Goal: Task Accomplishment & Management: Manage account settings

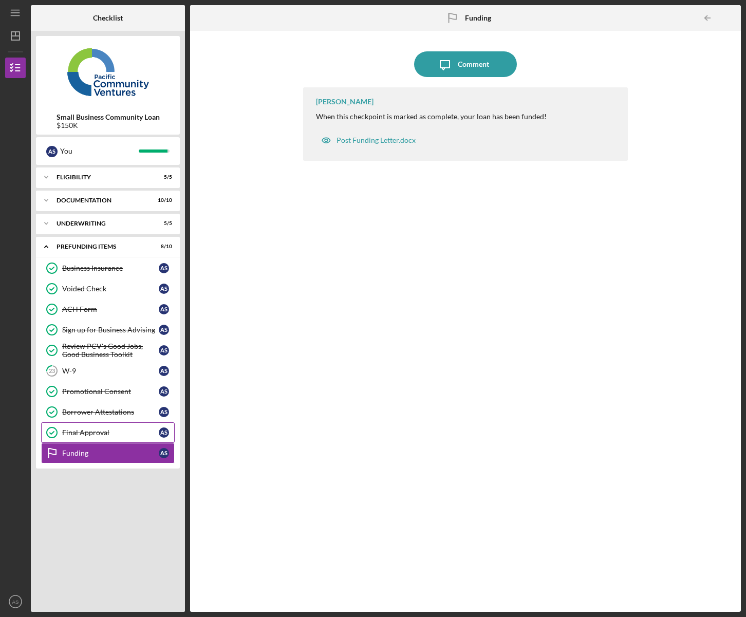
click at [84, 434] on div "Final Approval" at bounding box center [110, 432] width 97 height 8
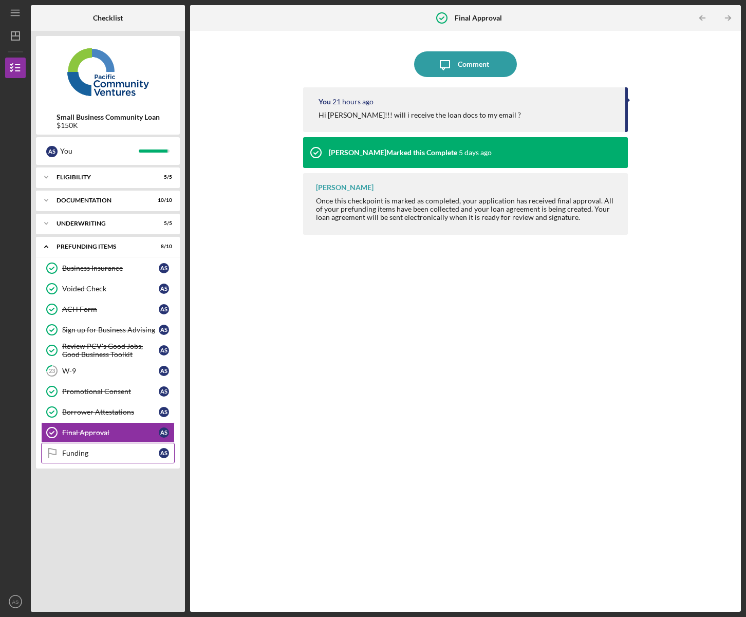
click at [91, 452] on div "Funding" at bounding box center [110, 453] width 97 height 8
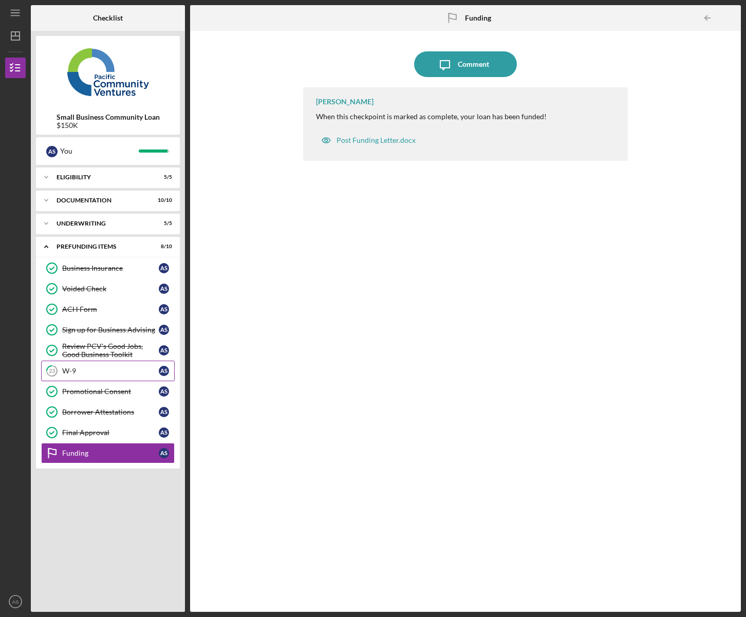
click at [102, 371] on div "W-9" at bounding box center [110, 371] width 97 height 8
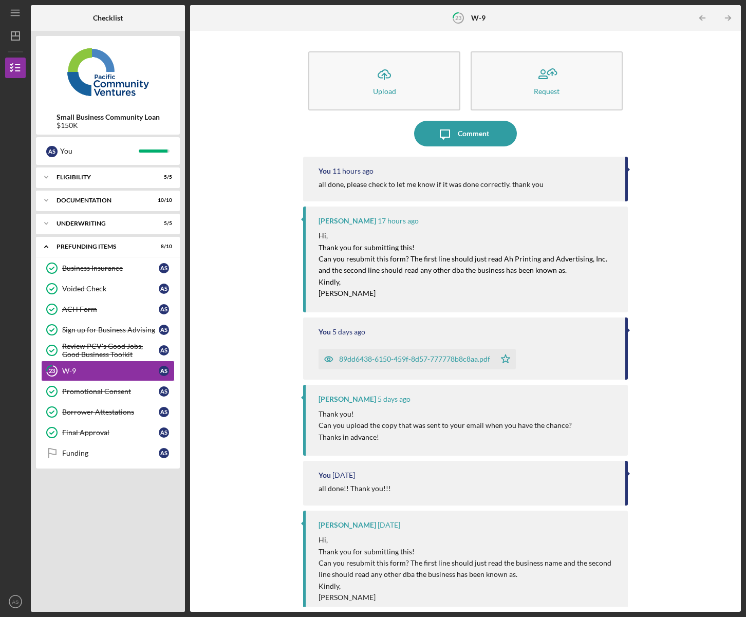
click at [223, 96] on div "Icon/Upload Upload Request Icon/Message Comment You 11 hours ago all done, plea…" at bounding box center [465, 321] width 540 height 571
click at [268, 117] on div "Icon/Upload Upload Request Icon/Message Comment You 11 hours ago all done, plea…" at bounding box center [465, 321] width 540 height 571
click at [88, 455] on div "Funding" at bounding box center [110, 453] width 97 height 8
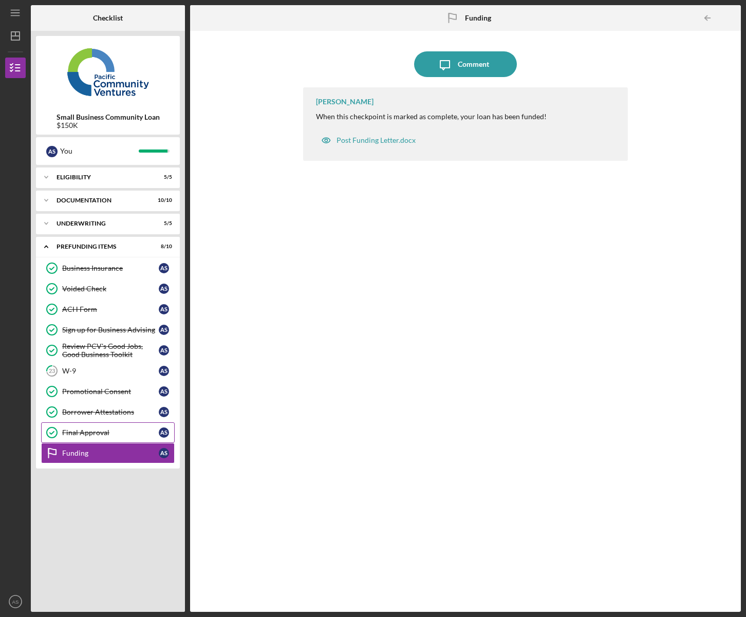
click at [96, 433] on div "Final Approval" at bounding box center [110, 432] width 97 height 8
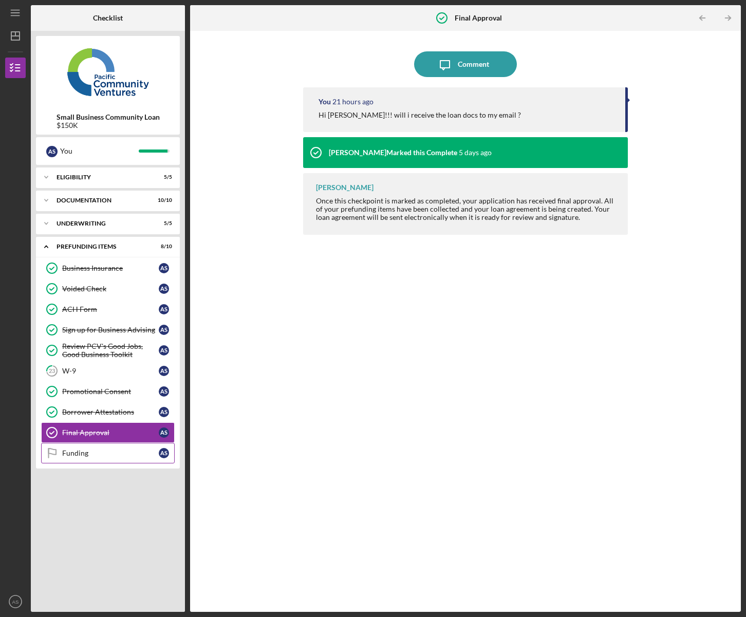
click at [97, 456] on div "Funding" at bounding box center [110, 453] width 97 height 8
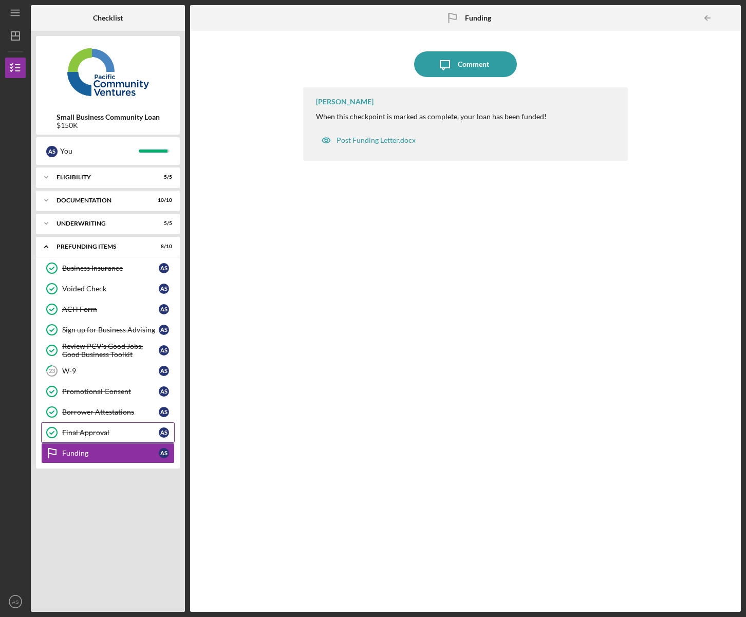
click at [96, 434] on div "Final Approval" at bounding box center [110, 432] width 97 height 8
